Goal: Find specific page/section: Find specific page/section

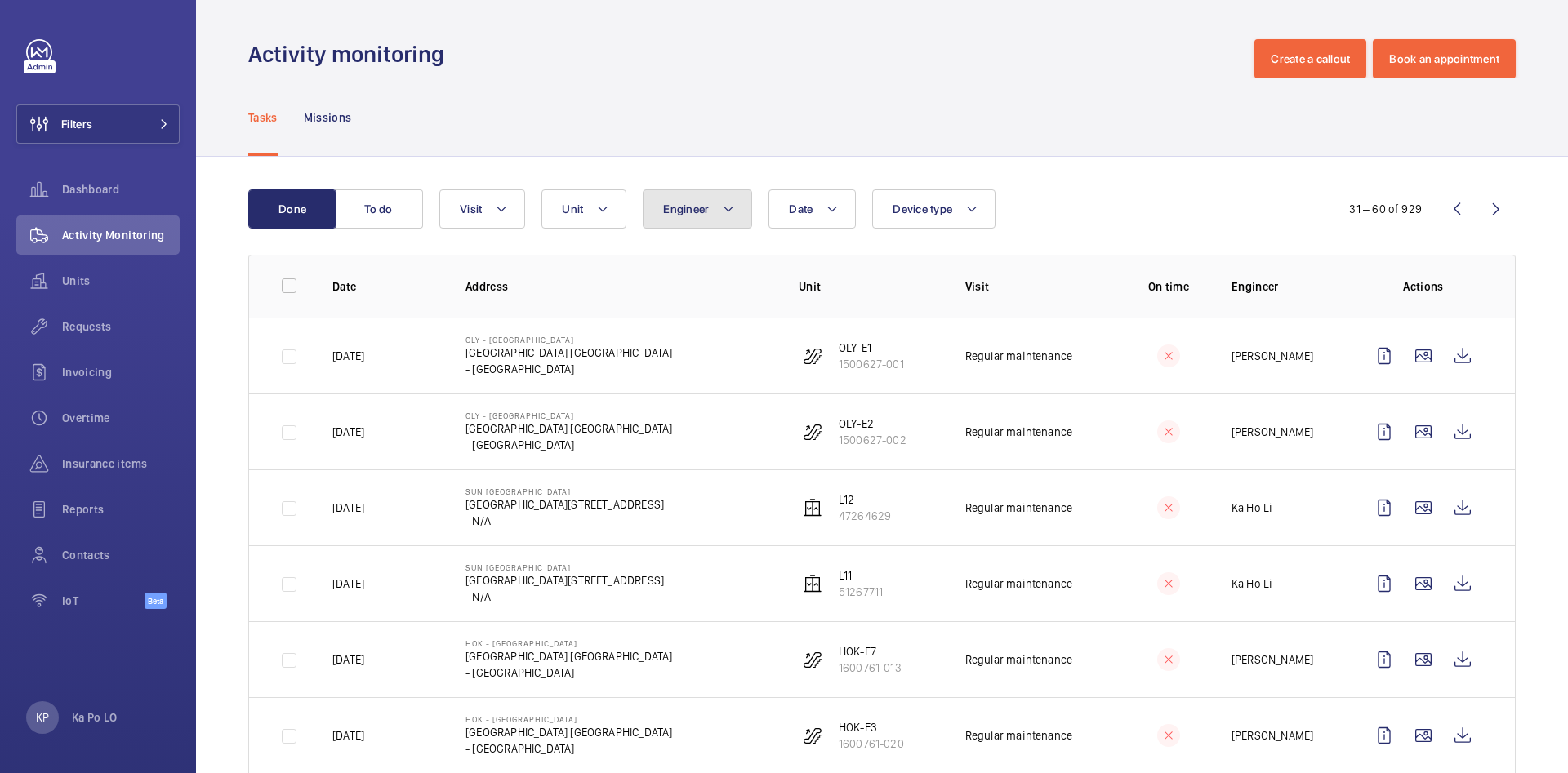
click at [693, 211] on span "Engineer" at bounding box center [686, 208] width 46 height 13
click at [601, 213] on mat-icon at bounding box center [602, 208] width 13 height 20
click at [578, 205] on span "Unit" at bounding box center [573, 208] width 22 height 13
click at [477, 213] on span "Visit" at bounding box center [470, 208] width 22 height 13
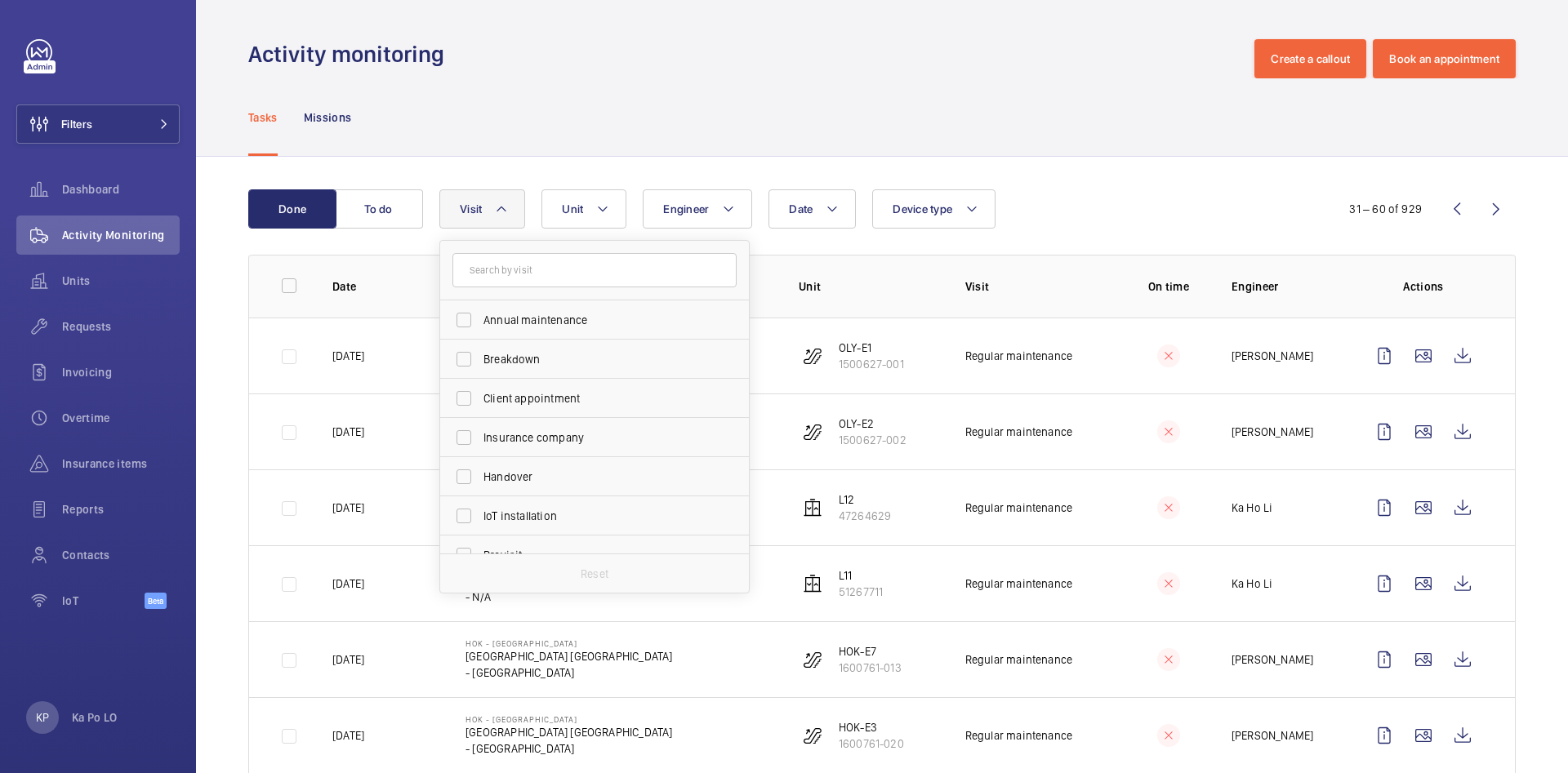
click at [477, 213] on span "Visit" at bounding box center [470, 208] width 22 height 13
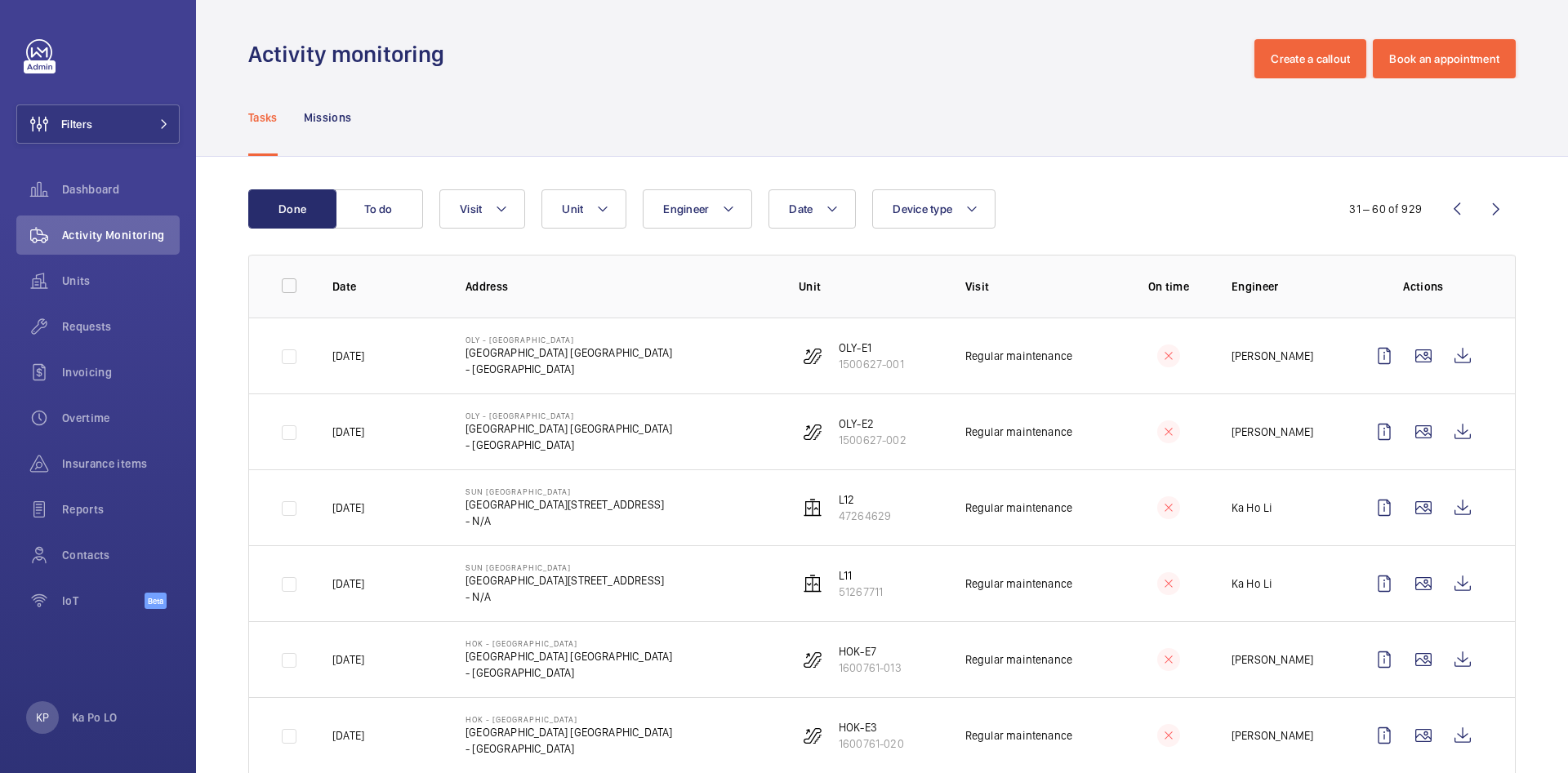
click at [1437, 201] on wm-front-icon-button at bounding box center [1456, 208] width 39 height 39
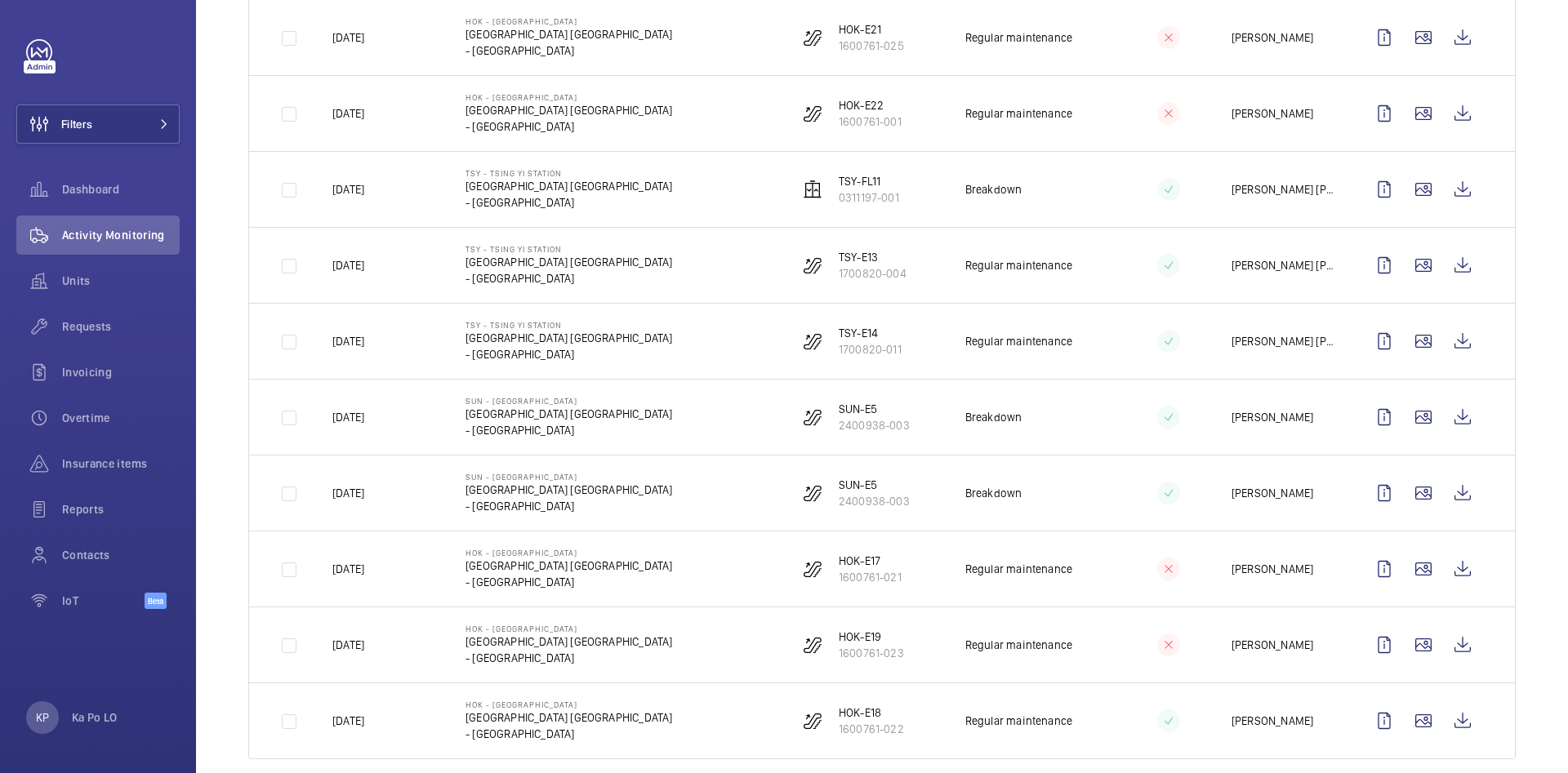
scroll to position [1862, 0]
